Goal: Task Accomplishment & Management: Use online tool/utility

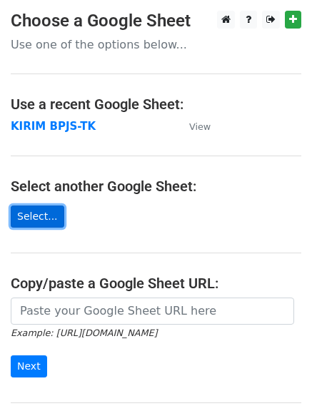
click at [44, 216] on link "Select..." at bounding box center [38, 217] width 54 height 22
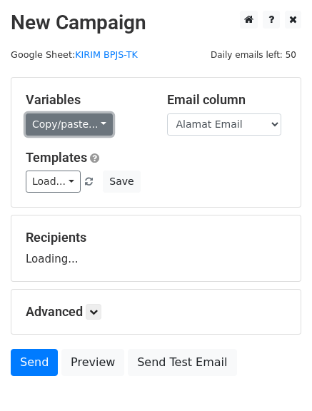
click at [75, 119] on link "Copy/paste..." at bounding box center [69, 125] width 87 height 22
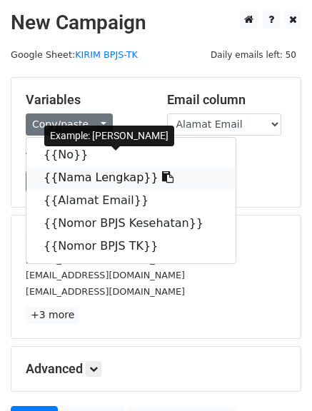
click at [94, 179] on link "{{Nama Lengkap}}" at bounding box center [130, 177] width 209 height 23
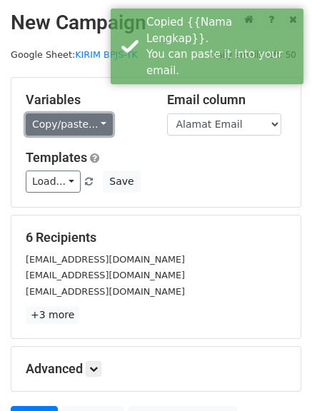
click at [65, 131] on link "Copy/paste..." at bounding box center [69, 125] width 87 height 22
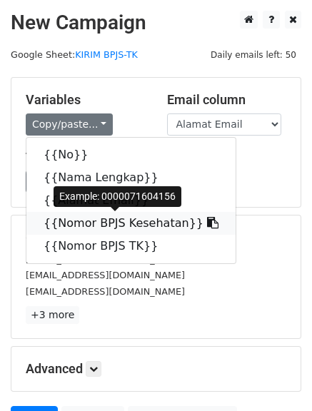
click at [99, 227] on link "{{Nomor BPJS Kesehatan}}" at bounding box center [130, 223] width 209 height 23
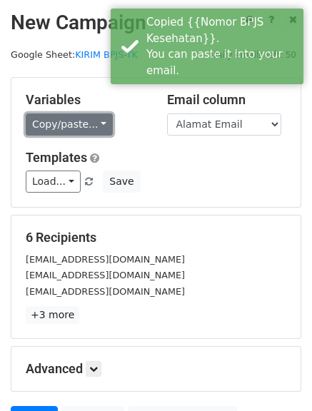
click at [74, 121] on link "Copy/paste..." at bounding box center [69, 125] width 87 height 22
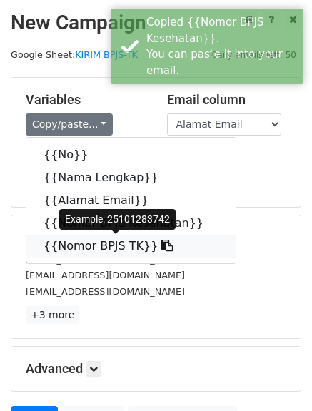
click at [101, 243] on link "{{Nomor BPJS TK}}" at bounding box center [130, 246] width 209 height 23
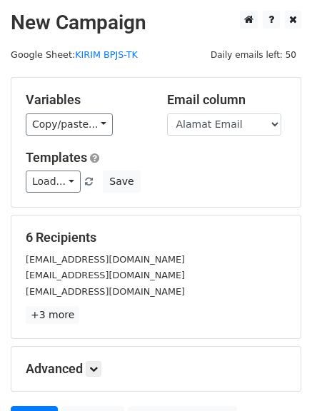
click at [175, 171] on div "Load... No templates saved Save" at bounding box center [156, 182] width 282 height 22
click at [49, 318] on link "+3 more" at bounding box center [53, 315] width 54 height 18
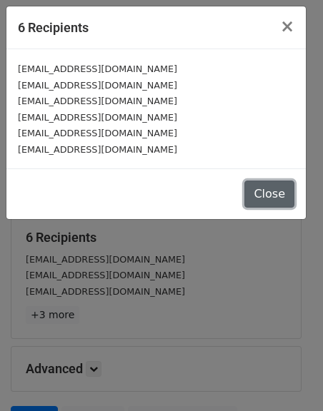
click at [271, 191] on button "Close" at bounding box center [269, 194] width 50 height 27
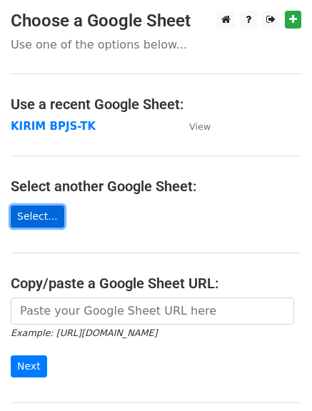
click at [35, 215] on link "Select..." at bounding box center [38, 217] width 54 height 22
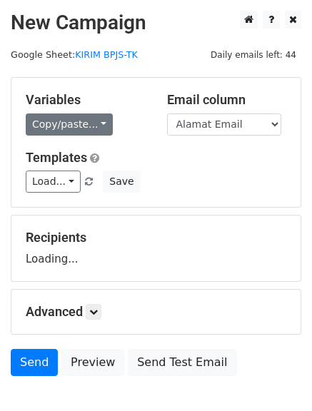
click at [71, 130] on link "Copy/paste..." at bounding box center [69, 125] width 87 height 22
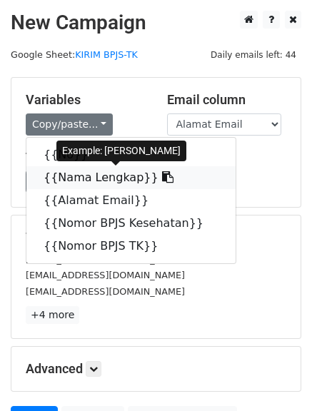
click at [86, 173] on link "{{Nama Lengkap}}" at bounding box center [130, 177] width 209 height 23
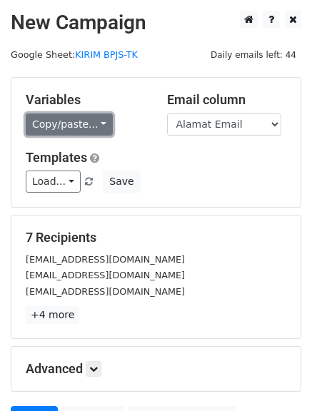
click at [61, 121] on link "Copy/paste..." at bounding box center [69, 125] width 87 height 22
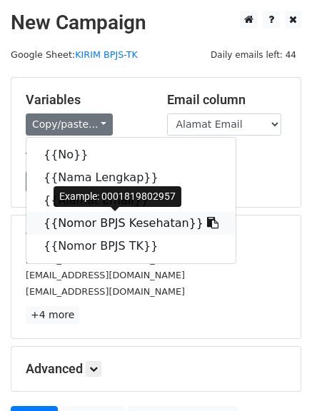
click at [114, 223] on link "{{Nomor BPJS Kesehatan}}" at bounding box center [130, 223] width 209 height 23
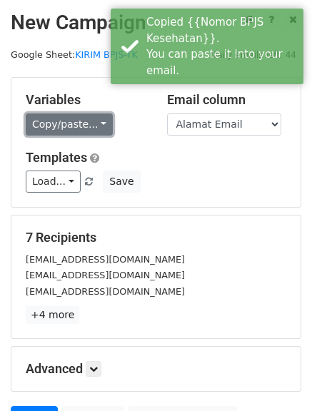
click at [84, 132] on link "Copy/paste..." at bounding box center [69, 125] width 87 height 22
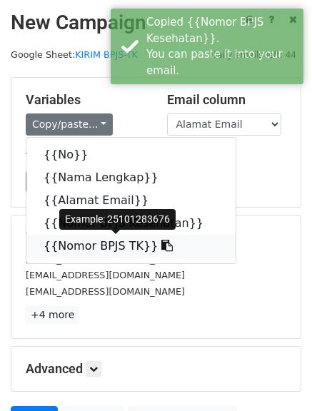
click at [109, 242] on link "{{Nomor BPJS TK}}" at bounding box center [130, 246] width 209 height 23
